Goal: Transaction & Acquisition: Purchase product/service

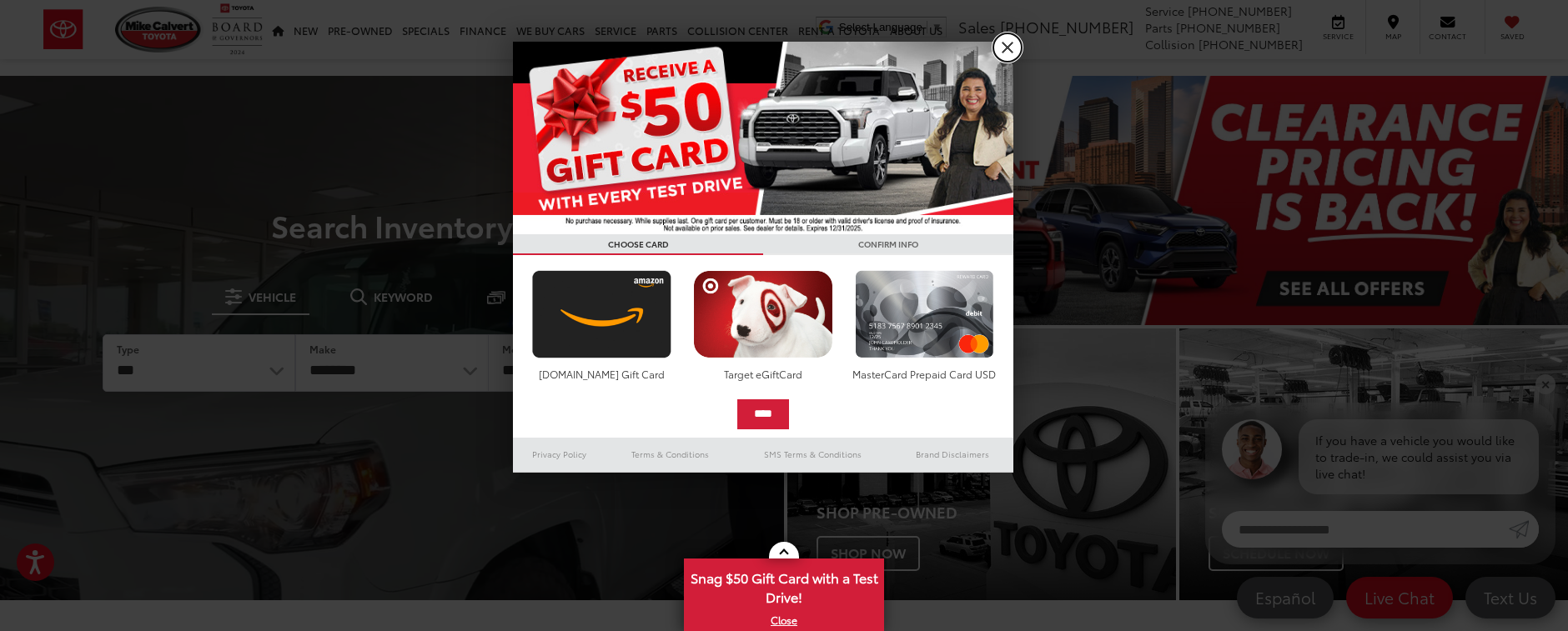
click at [1020, 43] on link "X" at bounding box center [1007, 48] width 29 height 29
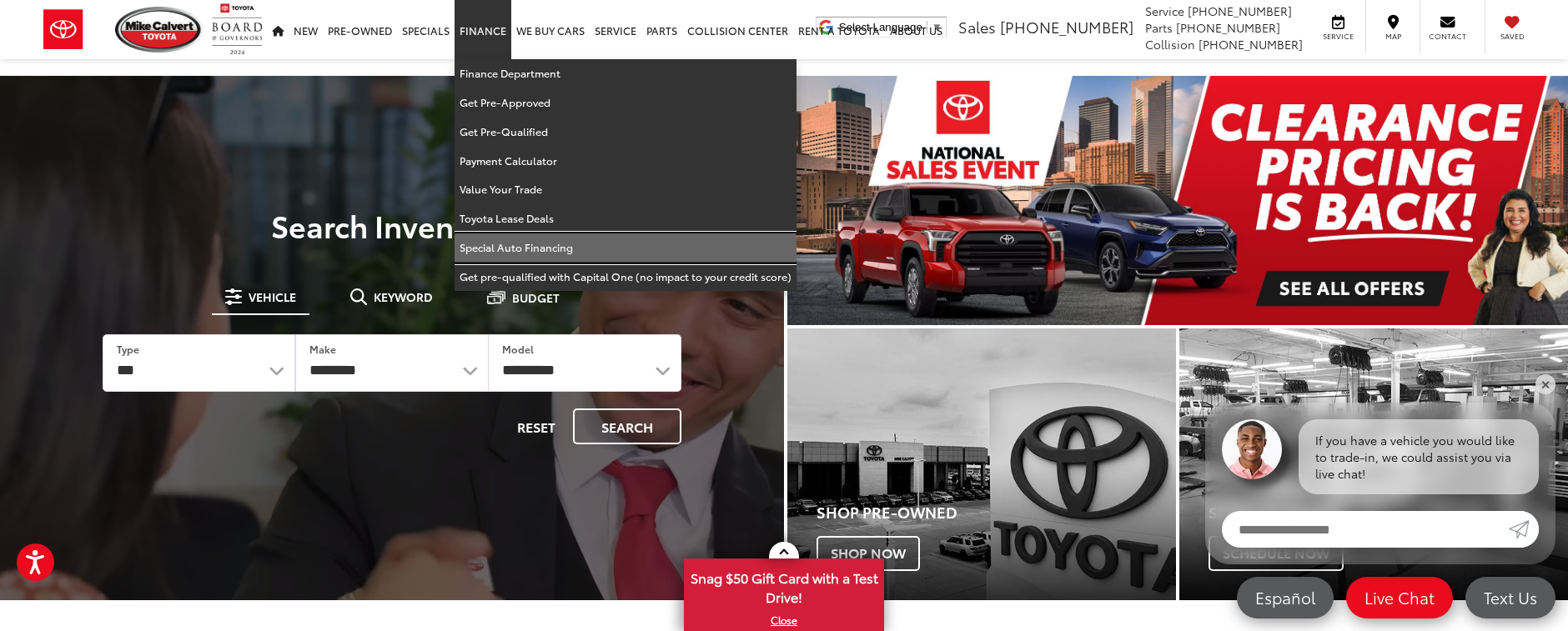
click at [557, 245] on link "Special Auto Financing" at bounding box center [625, 248] width 342 height 30
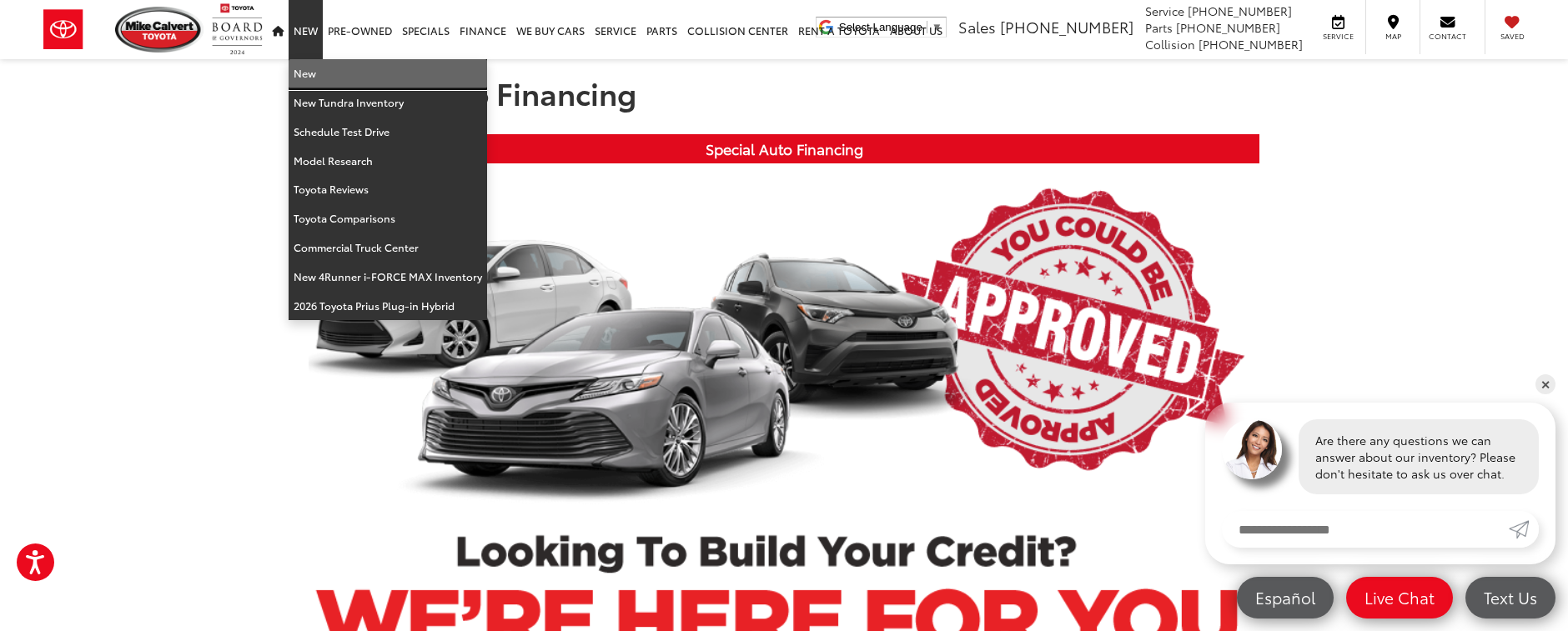
click at [305, 76] on link "New" at bounding box center [387, 74] width 198 height 30
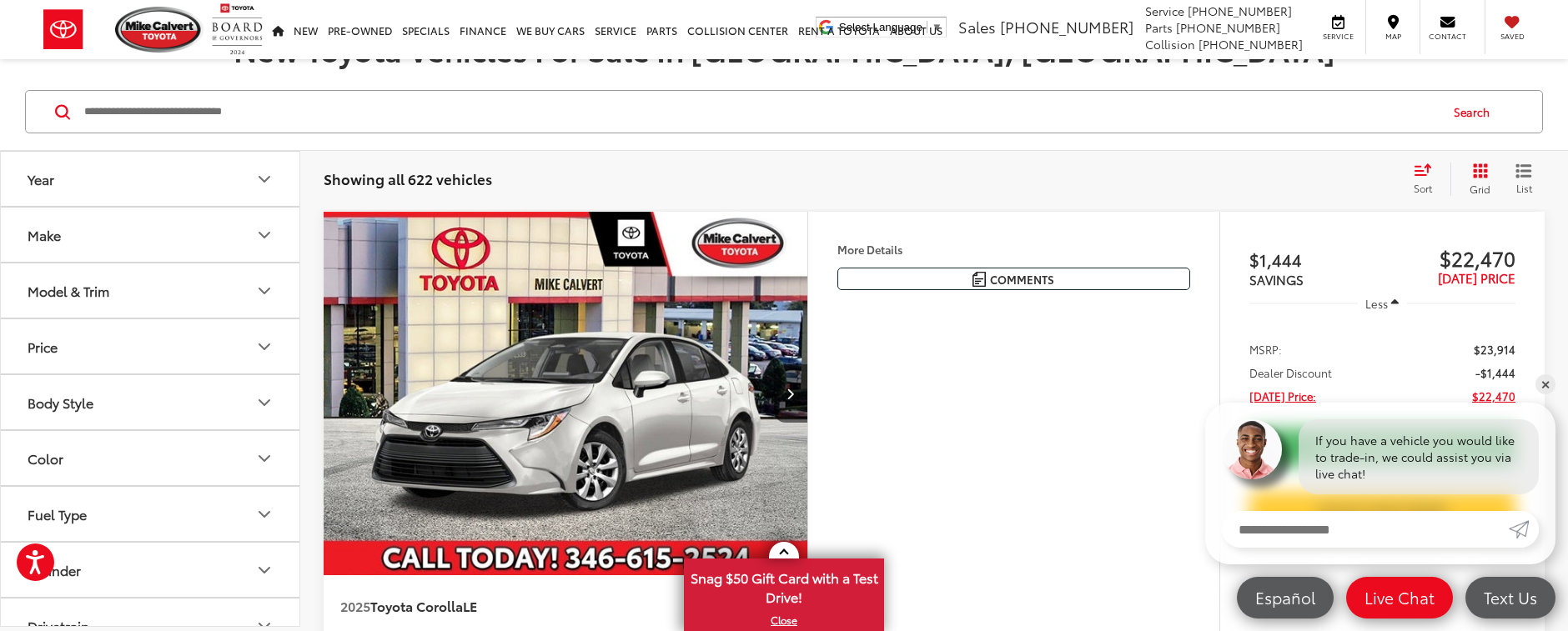
click at [266, 292] on icon "Model & Trim" at bounding box center [264, 291] width 10 height 5
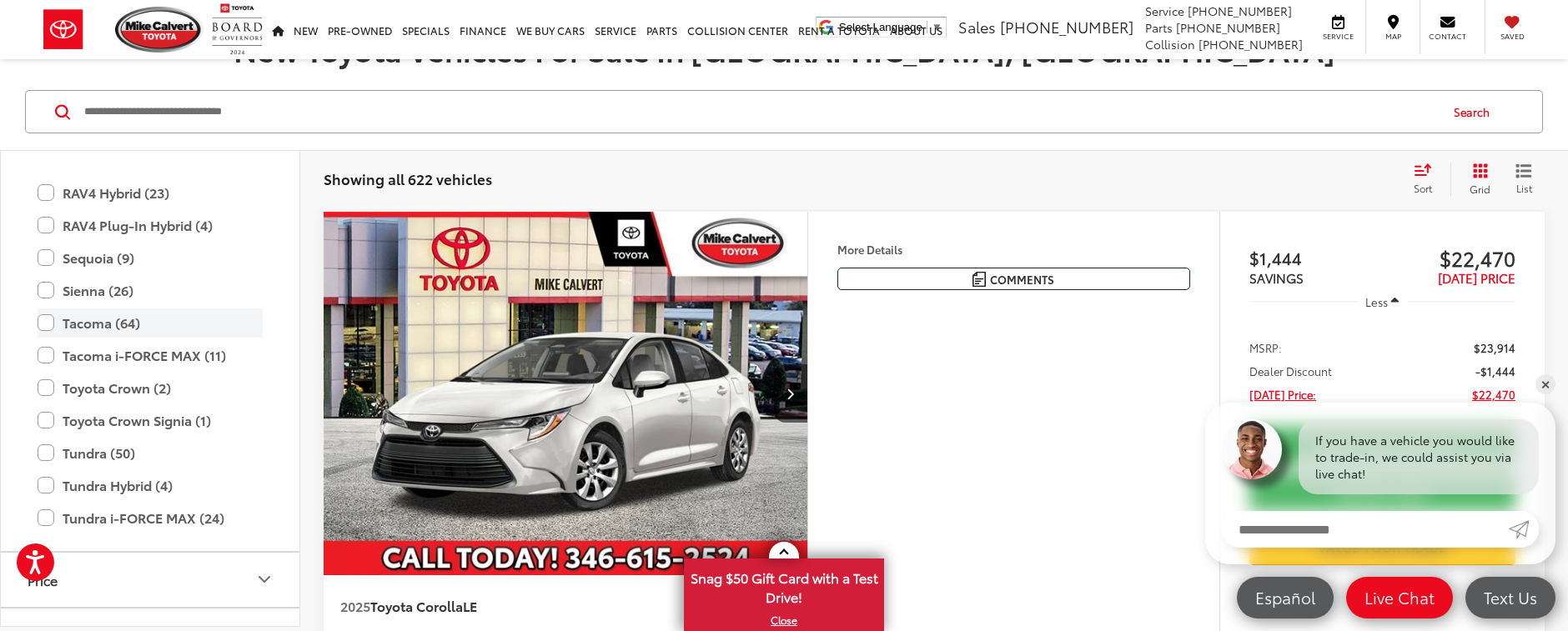
scroll to position [906, 0]
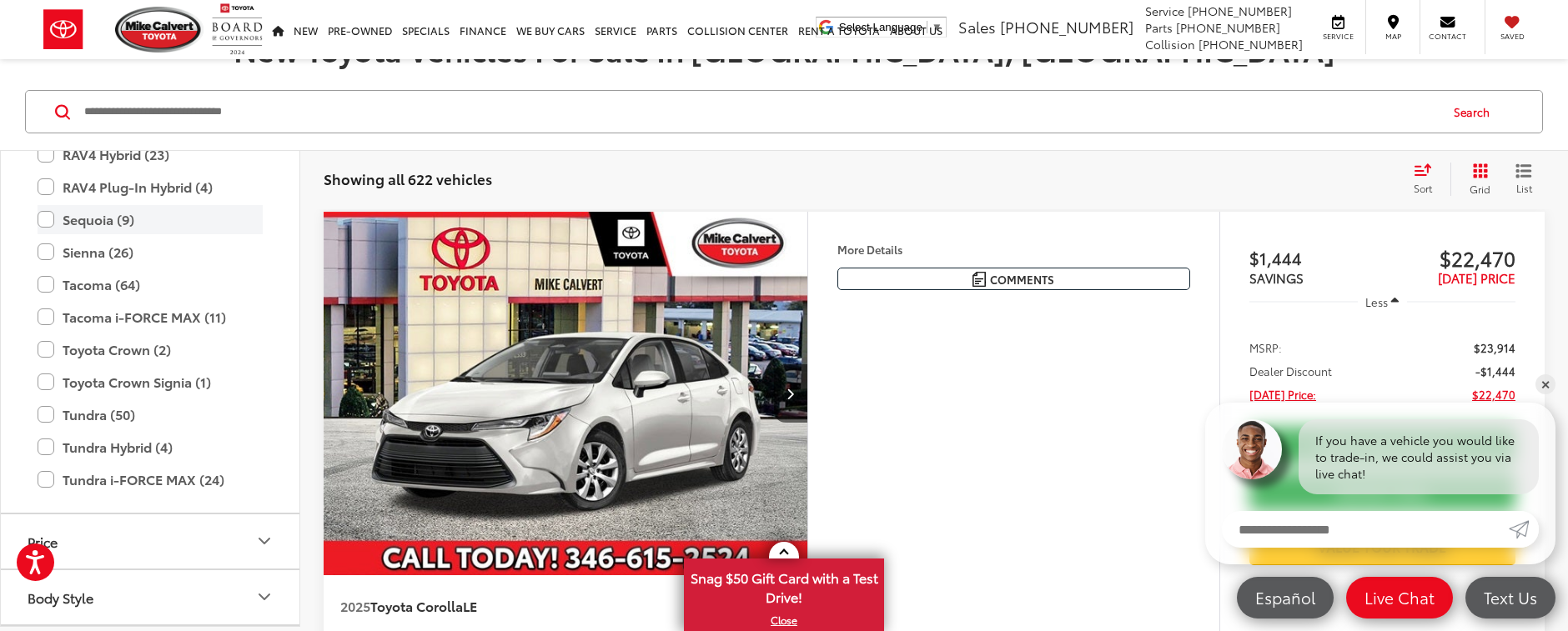
click at [38, 217] on label "Sequoia (9)" at bounding box center [149, 219] width 225 height 30
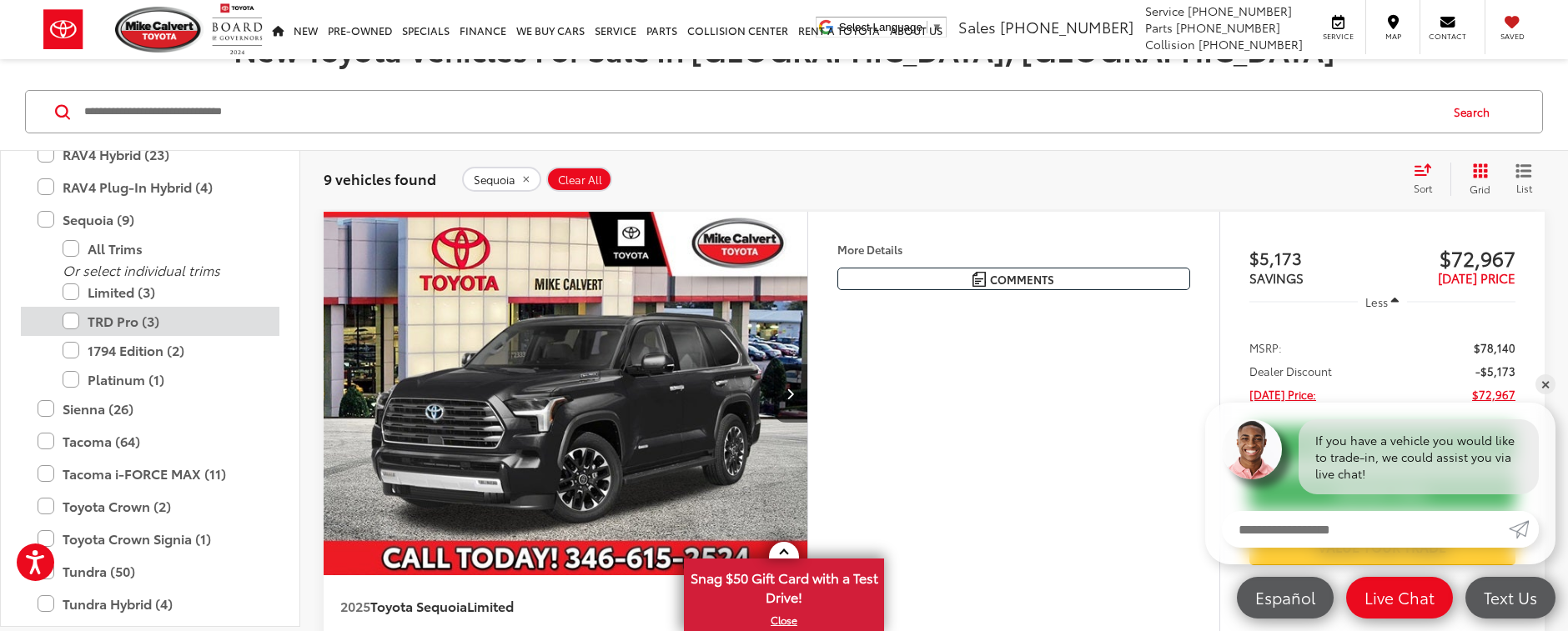
click at [72, 319] on label "TRD Pro (3)" at bounding box center [162, 321] width 200 height 30
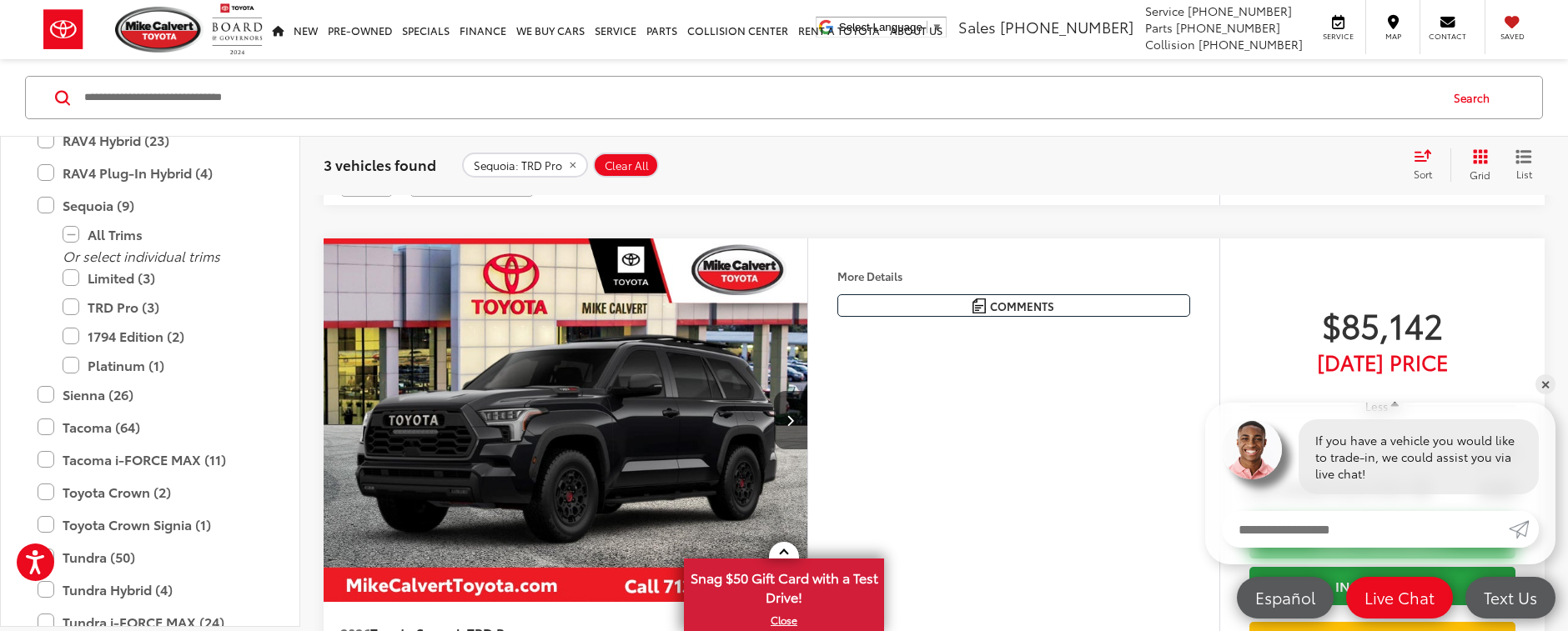
scroll to position [1500, 0]
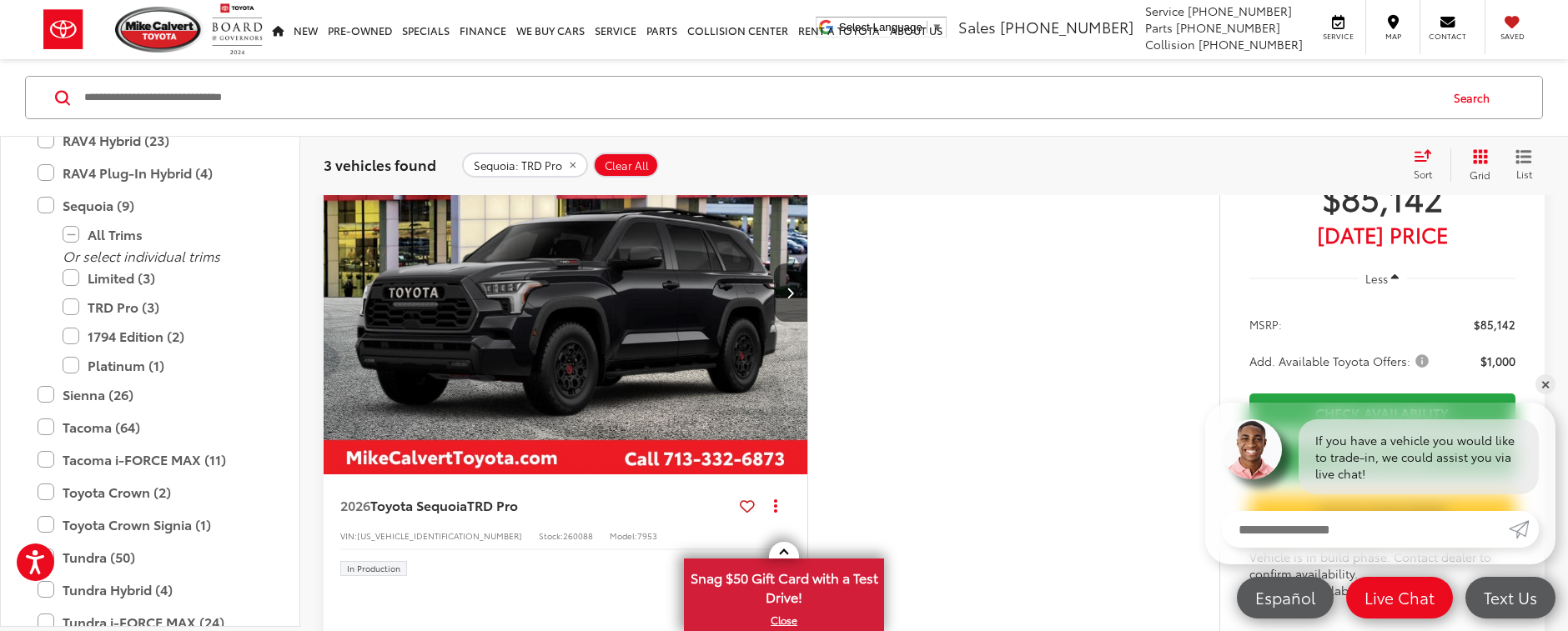
click at [664, 327] on img "2026 Toyota Sequoia TRD Pro 0" at bounding box center [565, 293] width 486 height 364
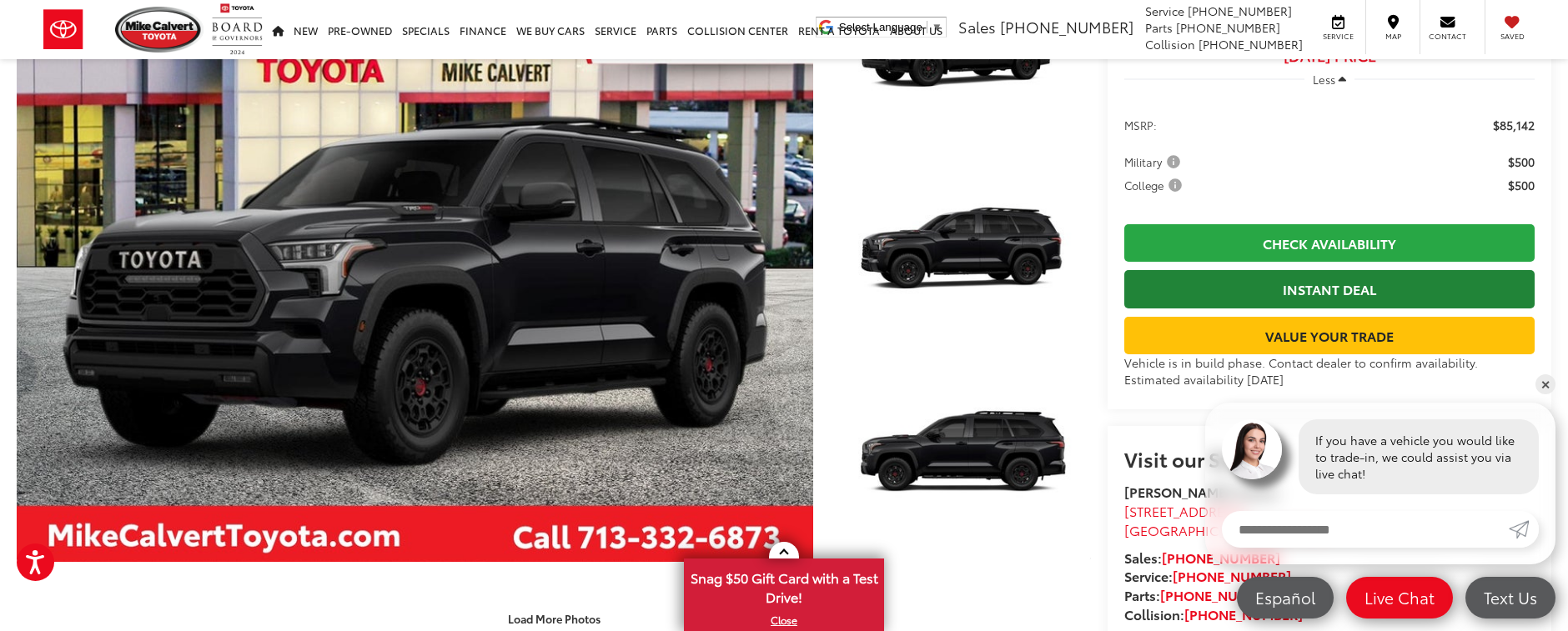
scroll to position [250, 0]
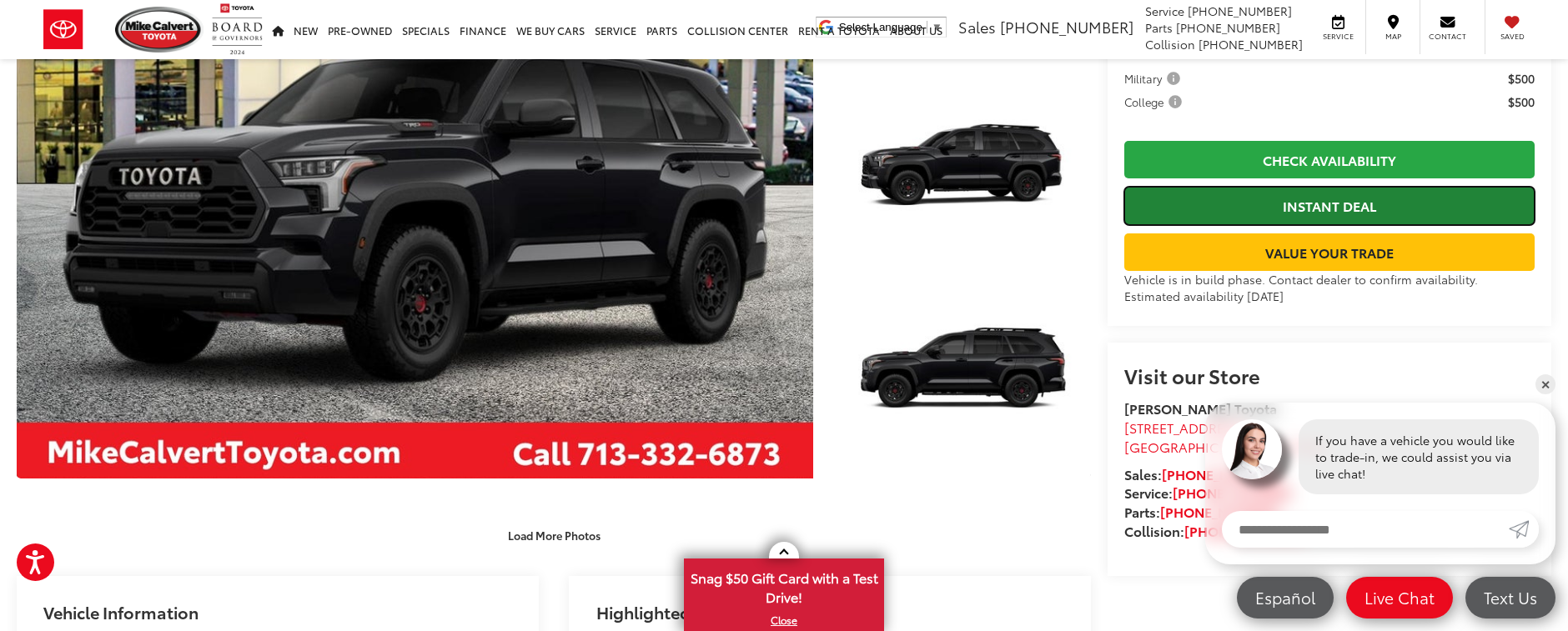
click at [1324, 203] on link "Instant Deal" at bounding box center [1329, 205] width 410 height 37
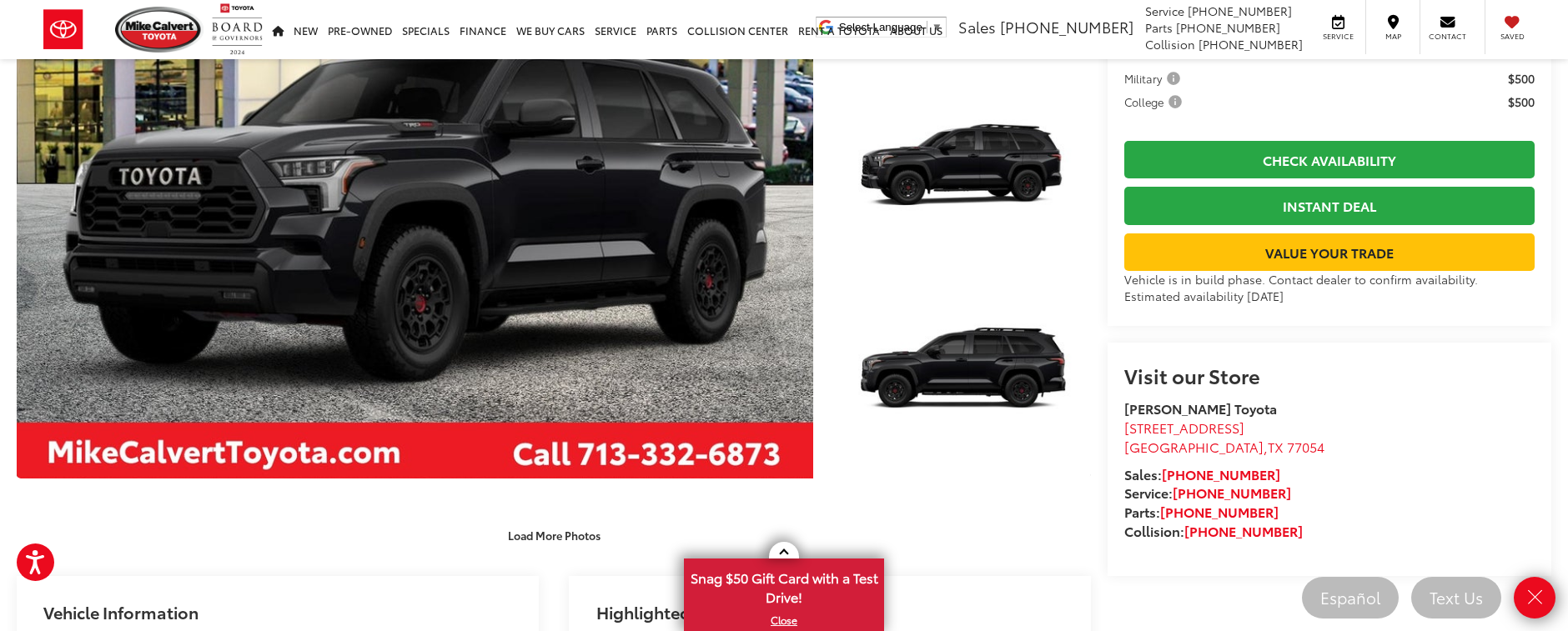
scroll to position [334, 0]
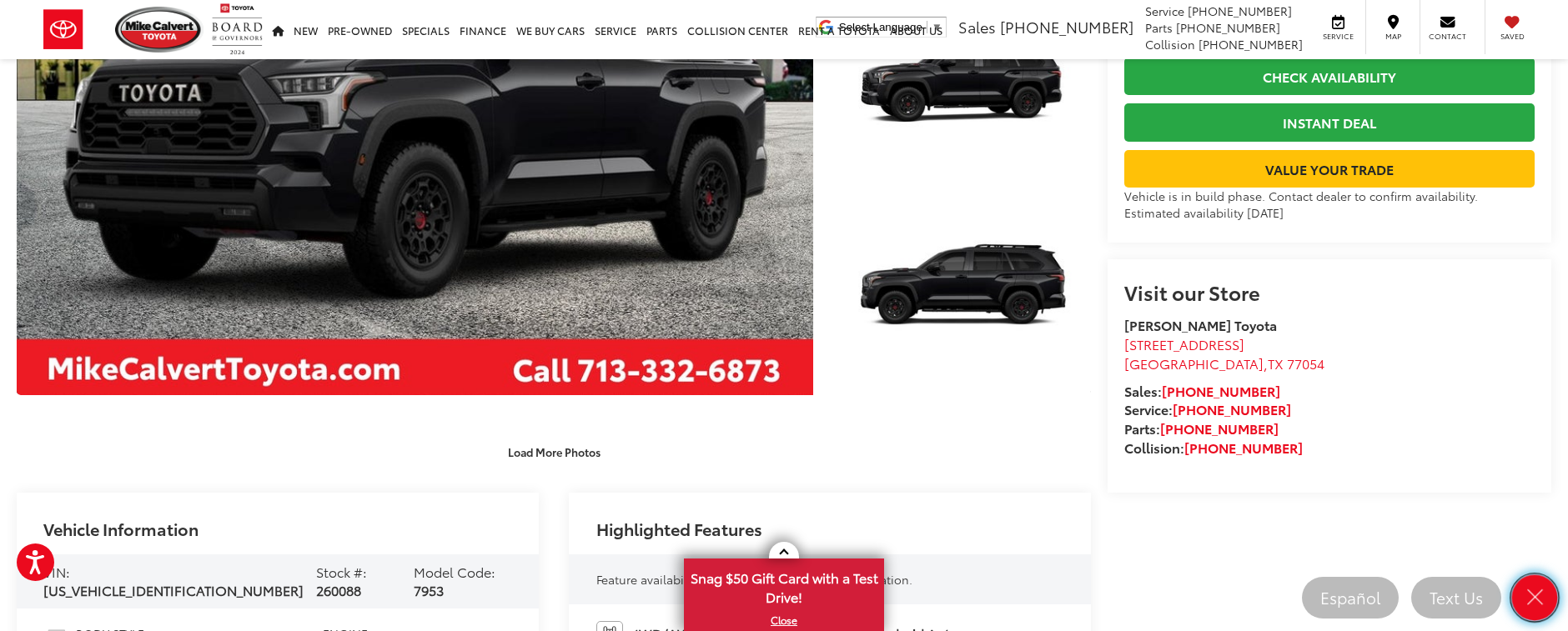
click at [1548, 594] on link "Close" at bounding box center [1535, 598] width 46 height 46
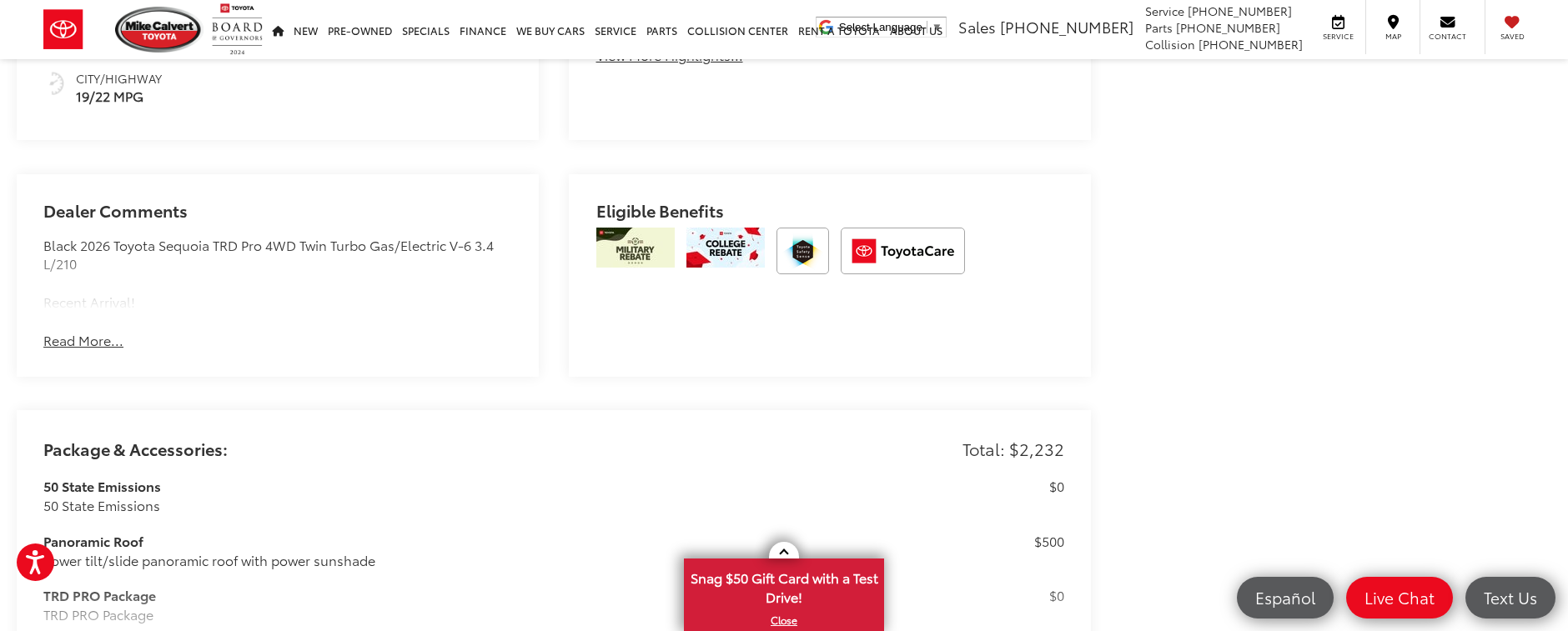
scroll to position [1083, 0]
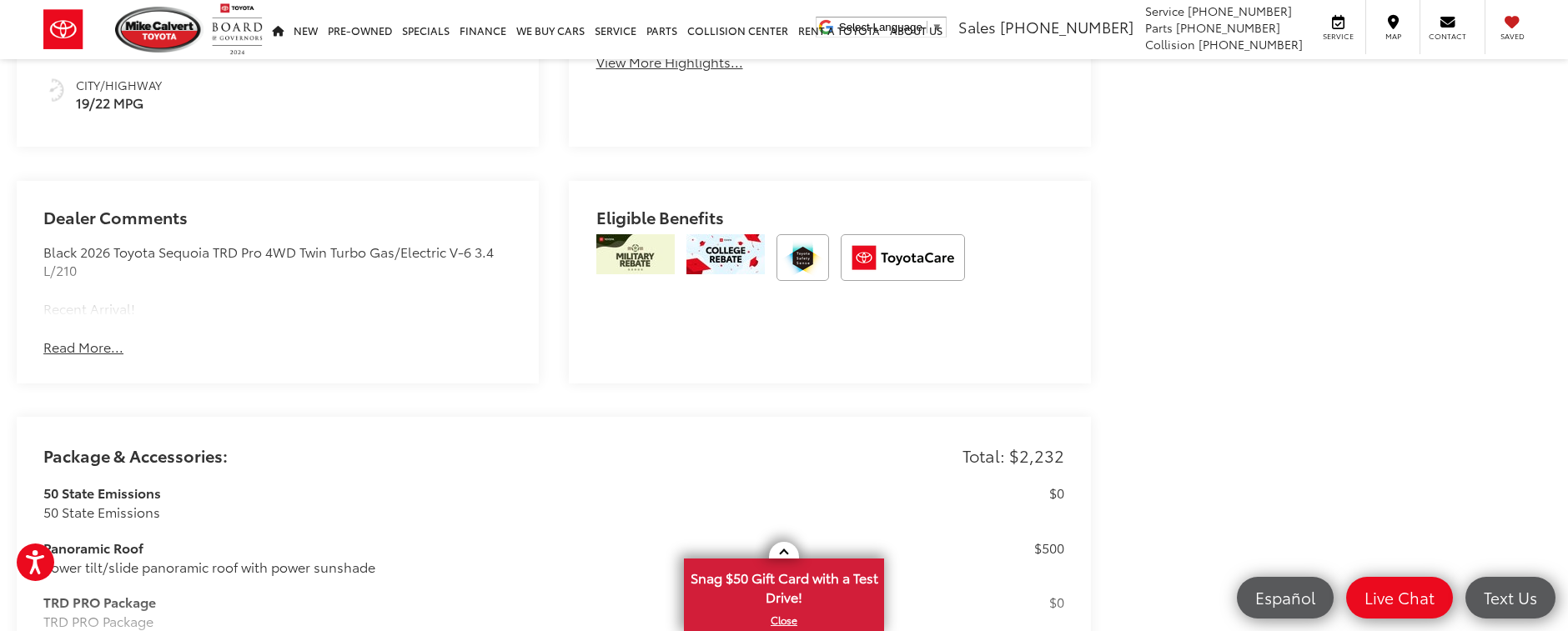
drag, startPoint x: 98, startPoint y: 337, endPoint x: 176, endPoint y: 332, distance: 78.2
click at [102, 337] on button "Read More..." at bounding box center [83, 347] width 80 height 19
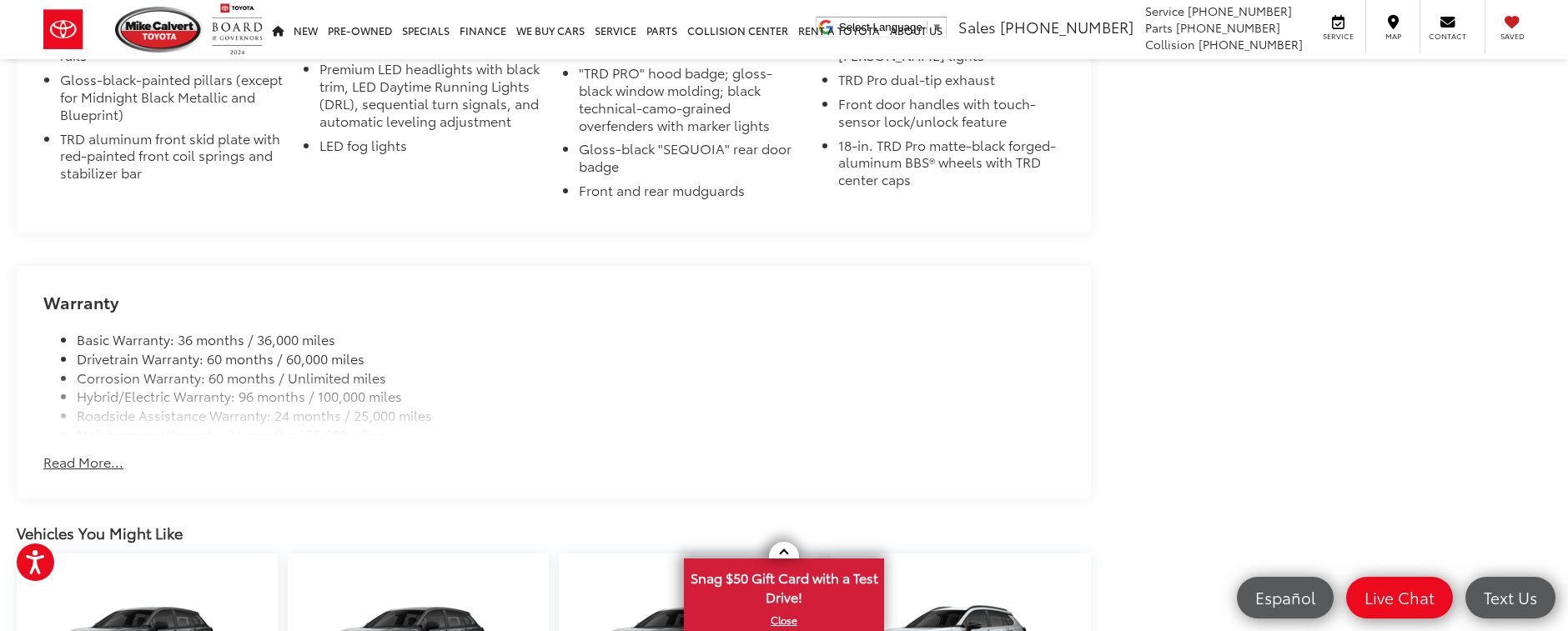
scroll to position [2083, 0]
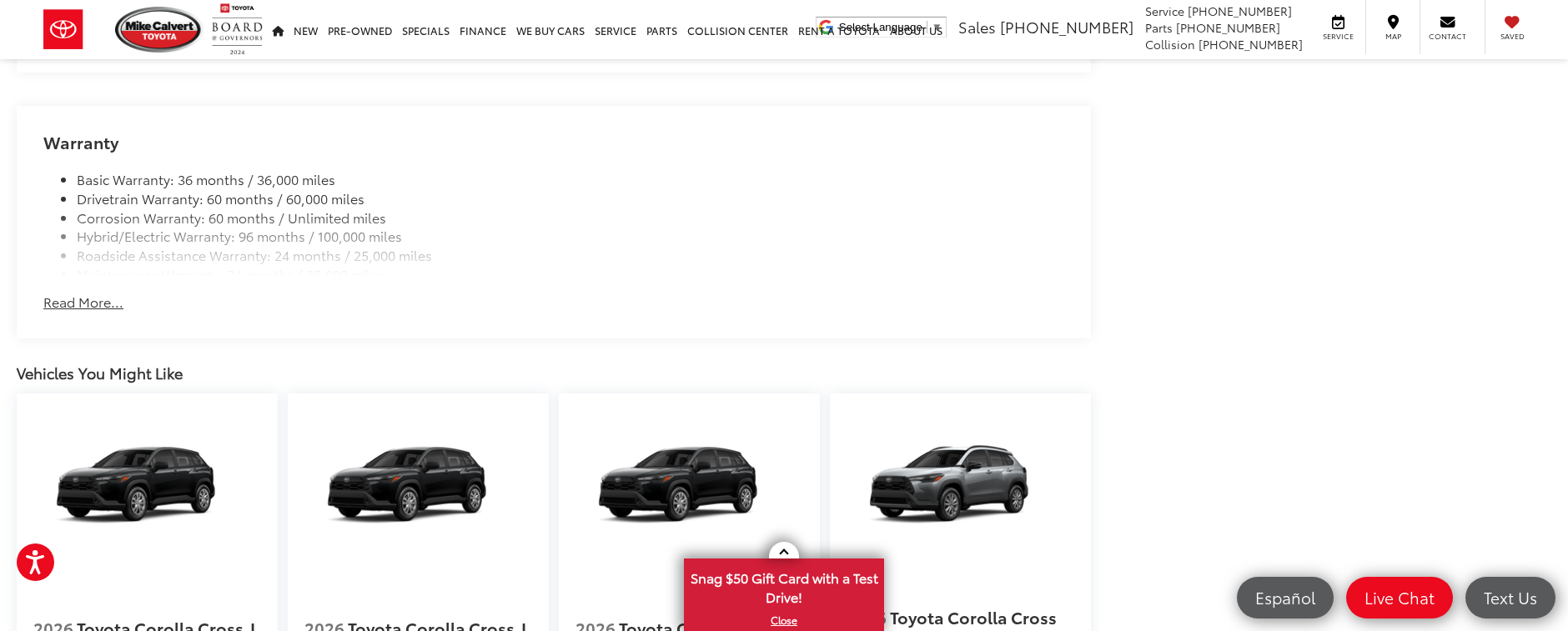
click at [105, 302] on button "Read More..." at bounding box center [83, 302] width 80 height 19
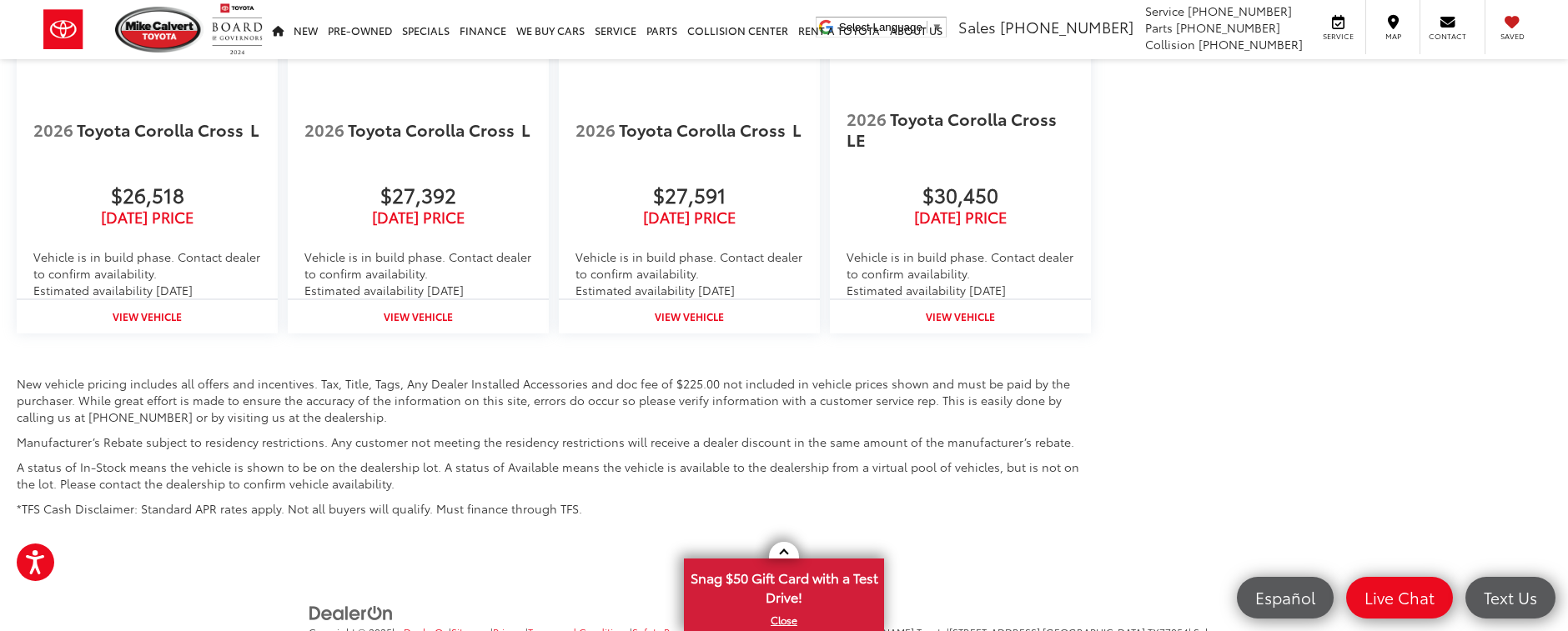
scroll to position [2660, 0]
